Goal: Check status: Check status

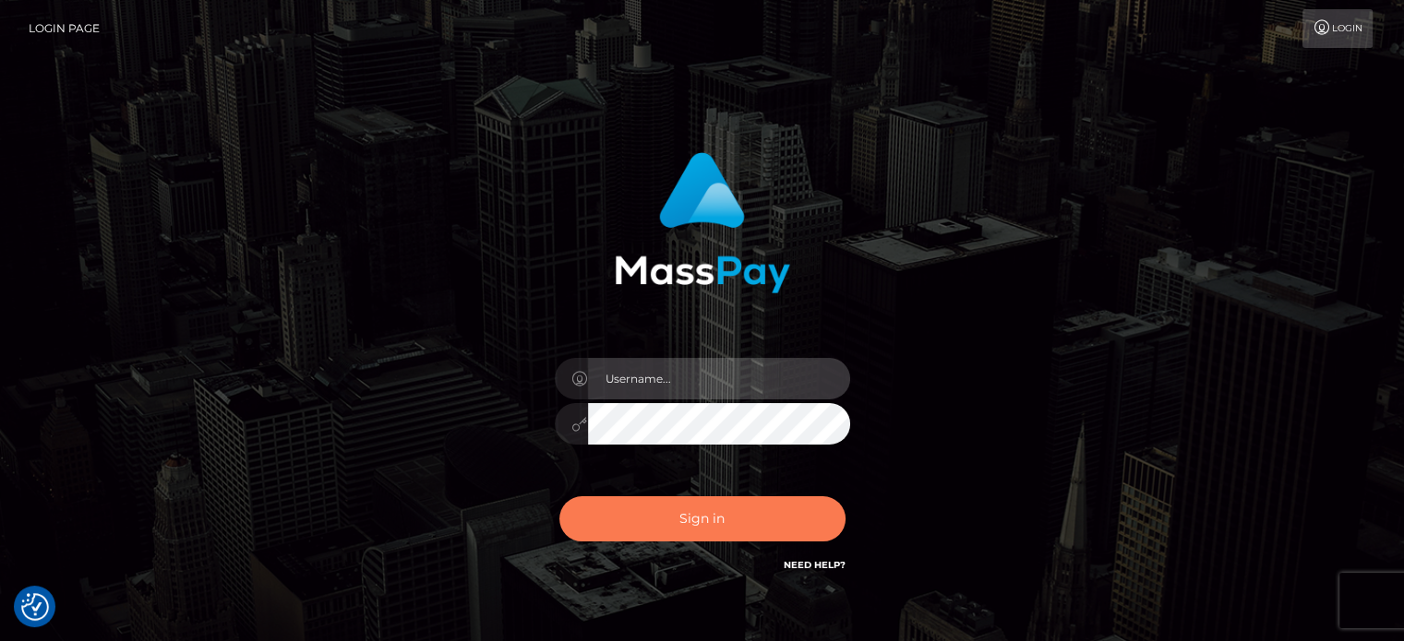
type input "Caren.Ace"
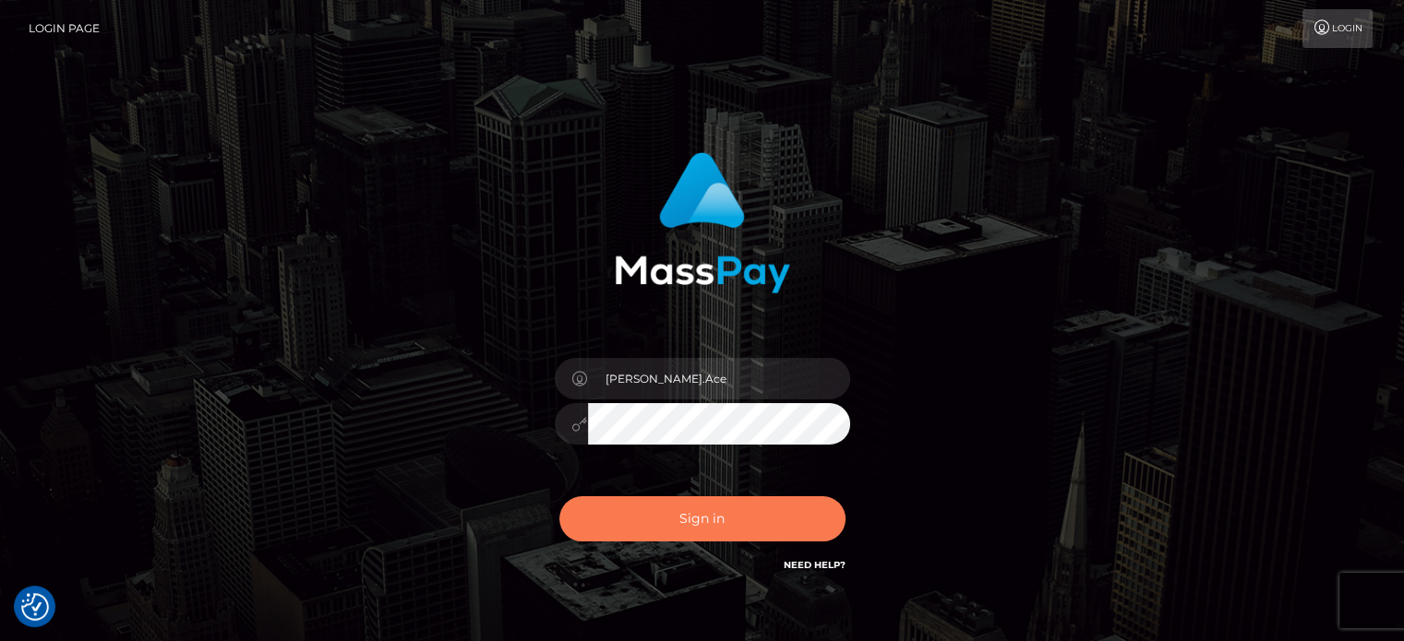
click at [682, 526] on button "Sign in" at bounding box center [702, 519] width 286 height 45
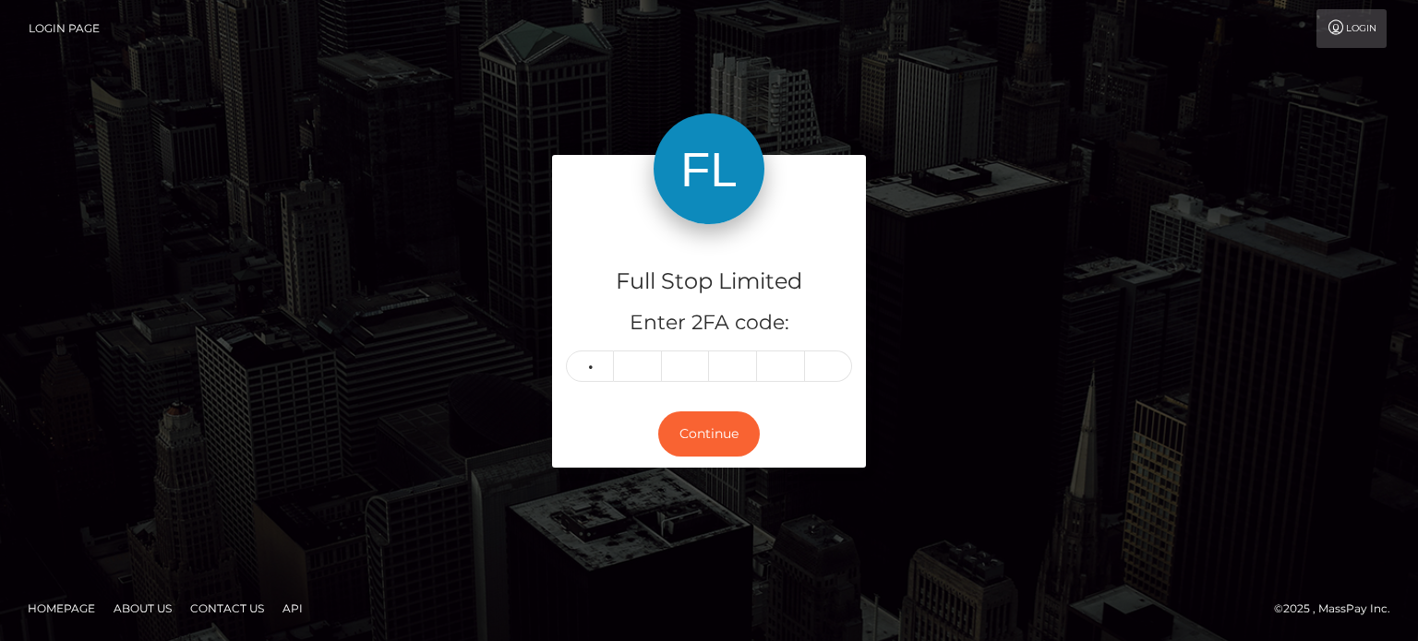
type input "7"
type input "0"
type input "5"
type input "7"
type input "5"
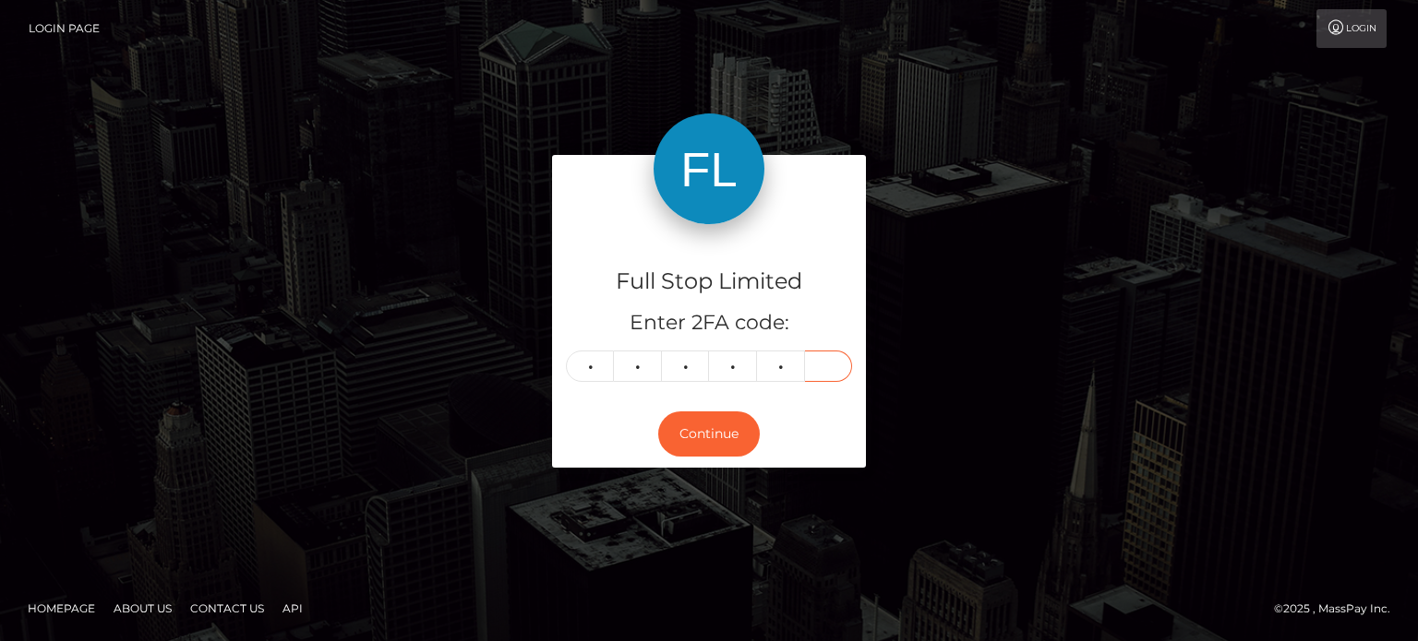
type input "4"
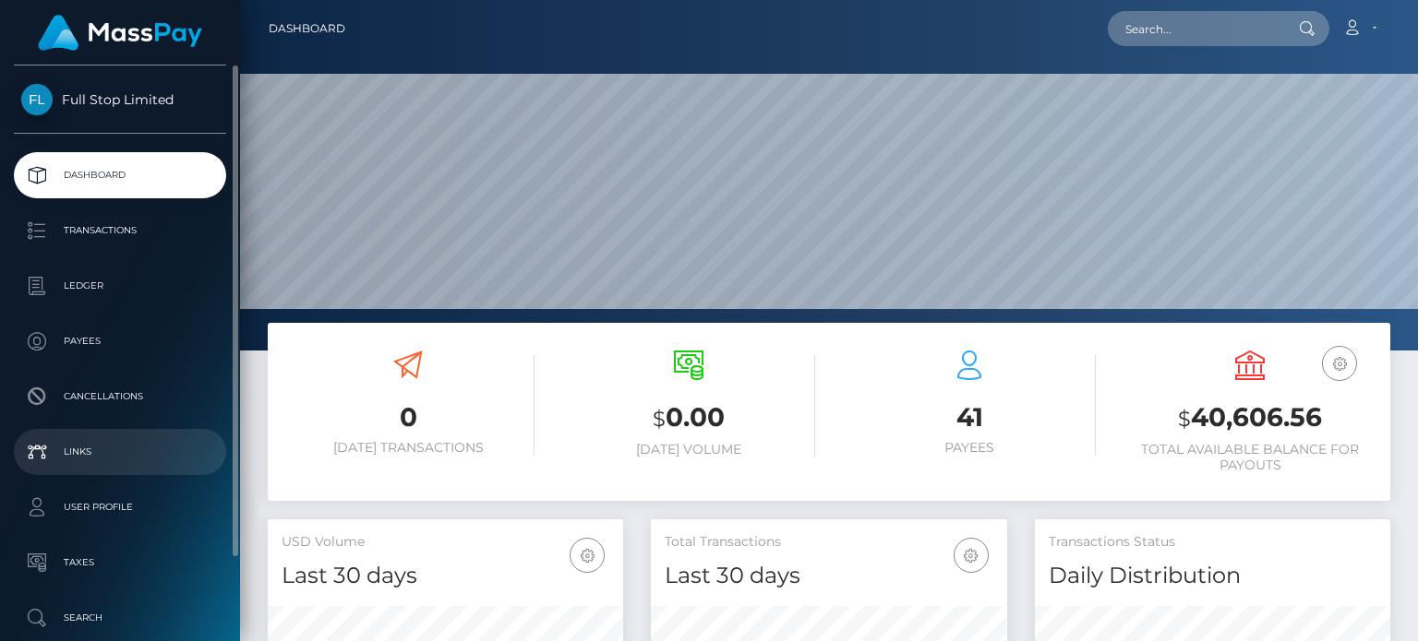
scroll to position [327, 354]
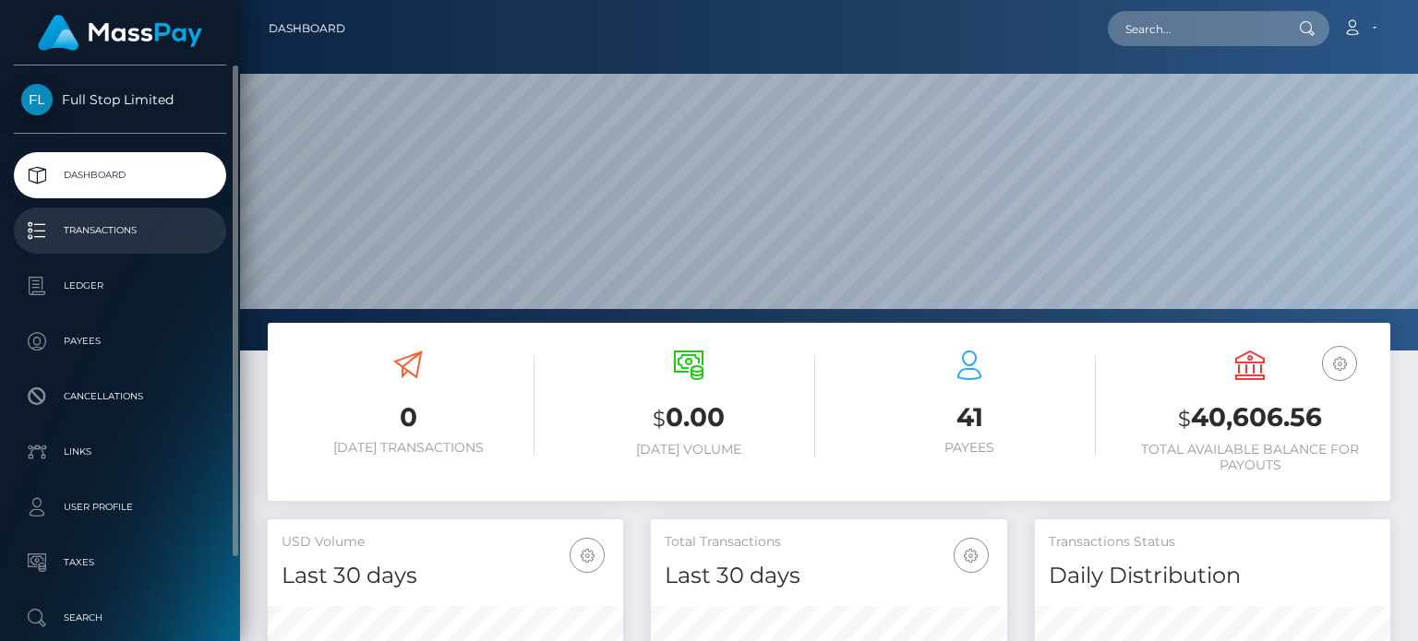
click at [99, 232] on p "Transactions" at bounding box center [120, 231] width 198 height 28
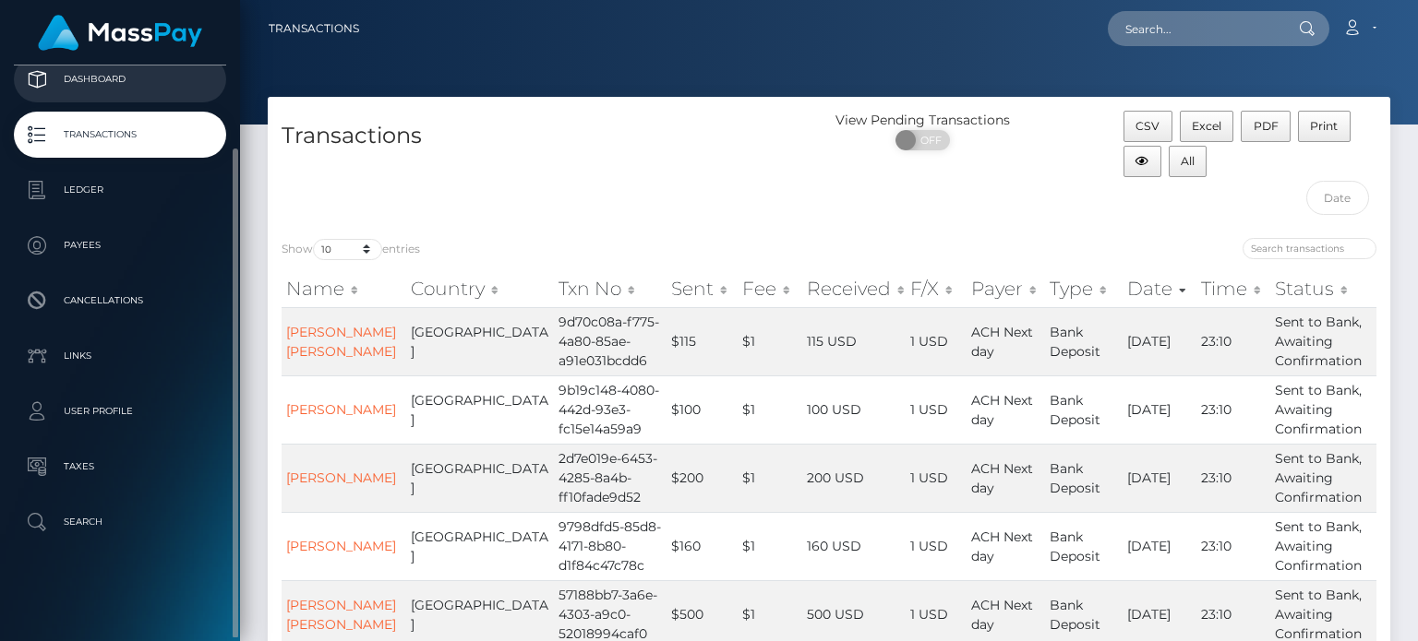
click at [90, 78] on p "Dashboard" at bounding box center [120, 80] width 198 height 28
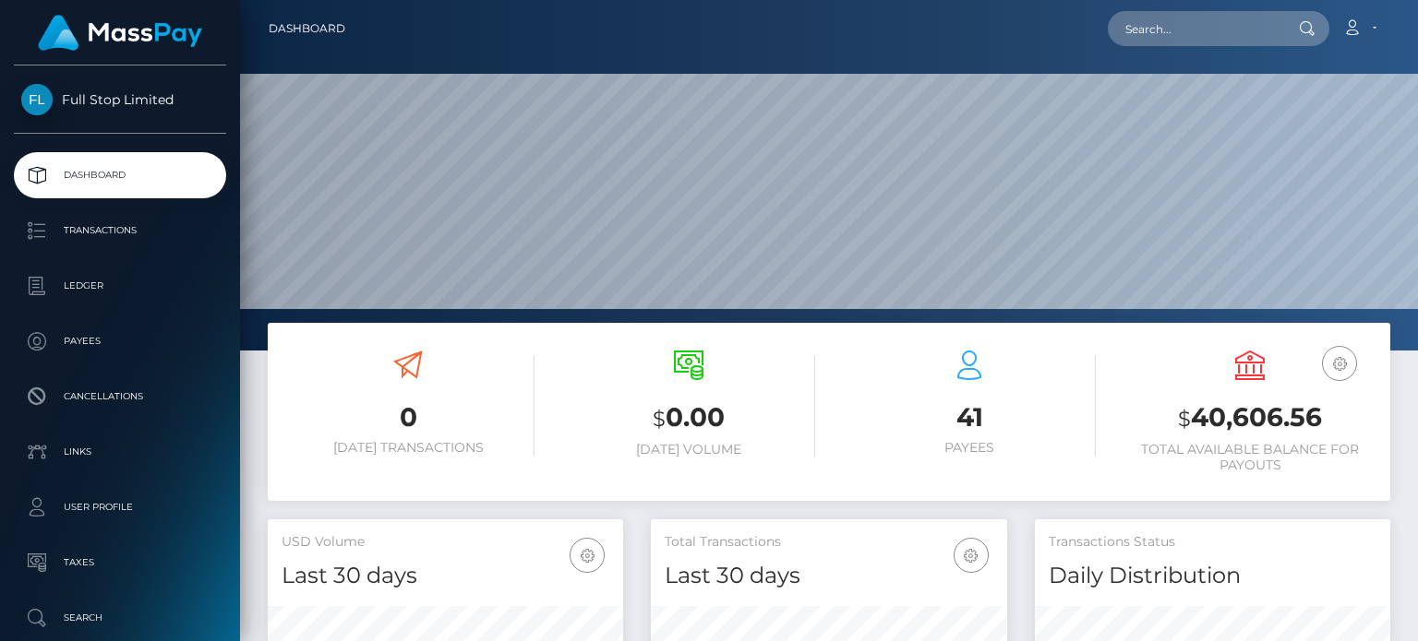
scroll to position [327, 354]
click at [1263, 425] on h3 "$ 40,606.56" at bounding box center [1249, 419] width 253 height 38
copy h3 "40,606.56"
